Goal: Book appointment/travel/reservation

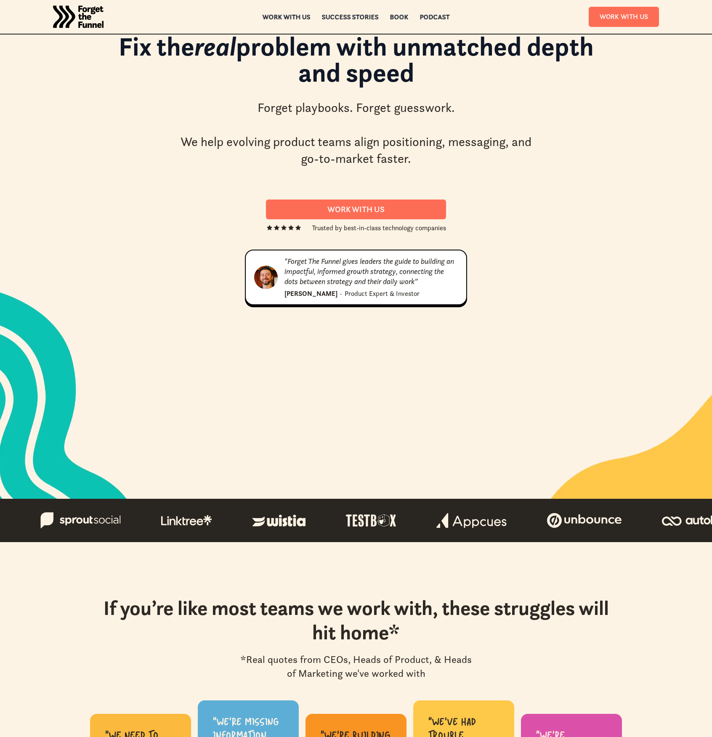
scroll to position [126, 0]
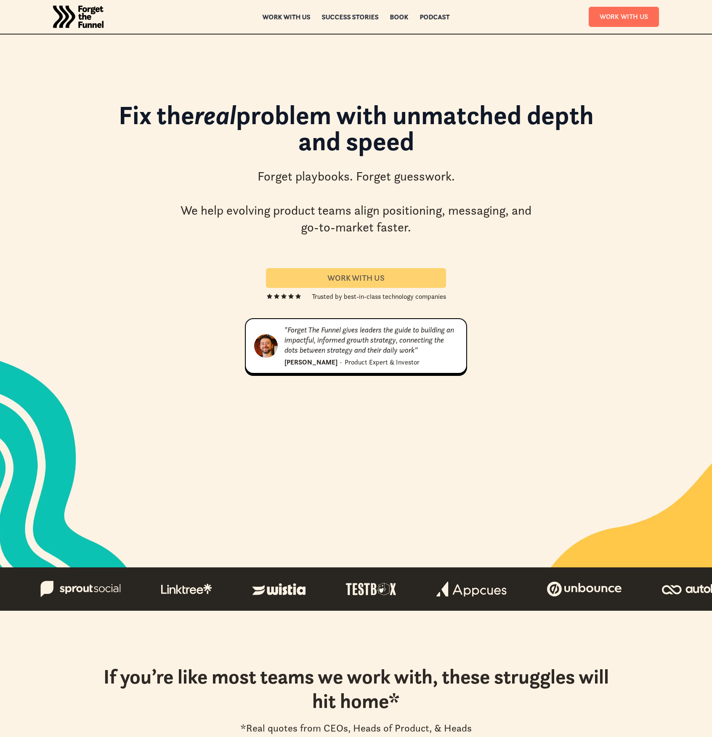
click at [398, 285] on link "Work With us" at bounding box center [356, 278] width 180 height 20
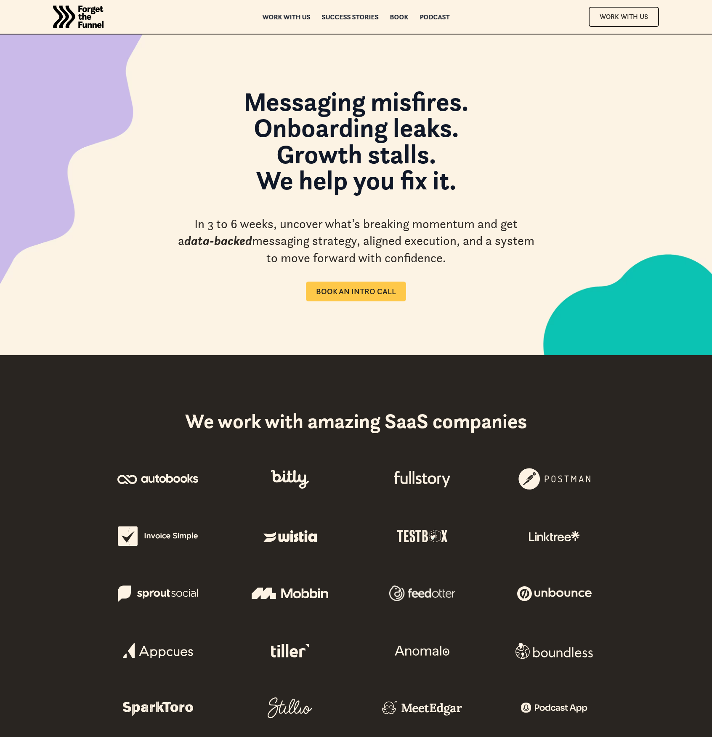
click at [389, 300] on link "Book an intro call" at bounding box center [356, 292] width 100 height 20
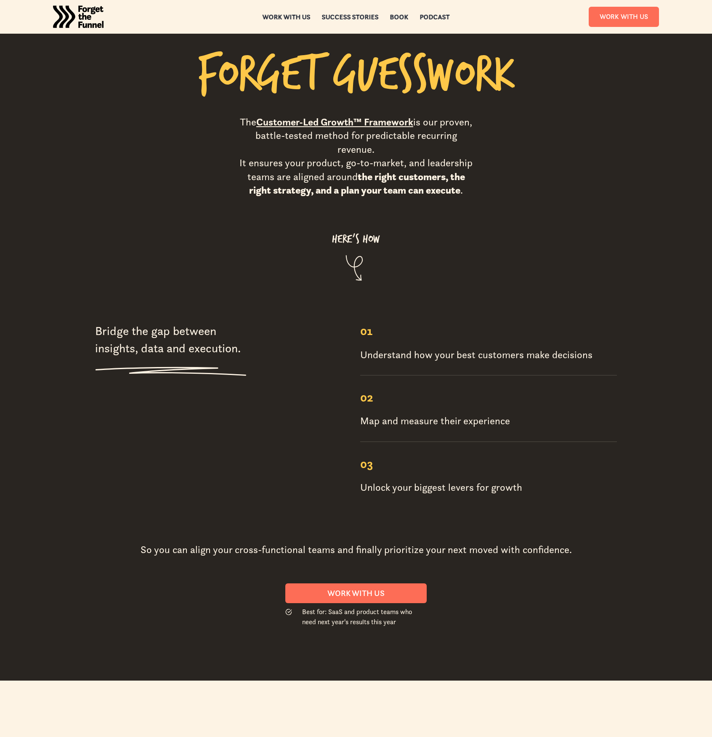
scroll to position [1178, 0]
